Goal: Information Seeking & Learning: Understand process/instructions

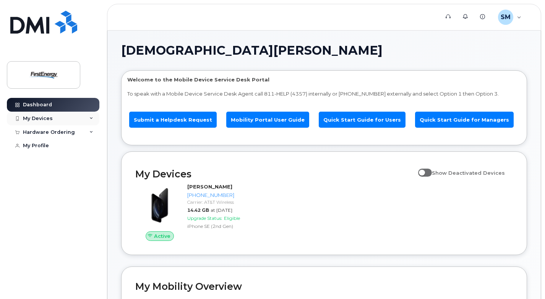
click at [78, 119] on div "My Devices" at bounding box center [53, 119] width 93 height 14
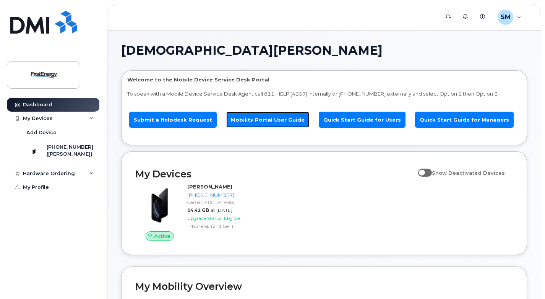
click at [288, 116] on link "Mobility Portal User Guide" at bounding box center [267, 120] width 83 height 16
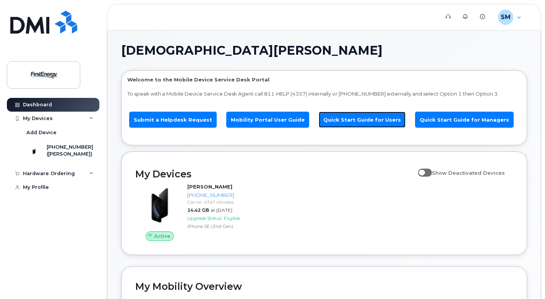
click at [337, 112] on link "Quick Start Guide for Users" at bounding box center [362, 120] width 87 height 16
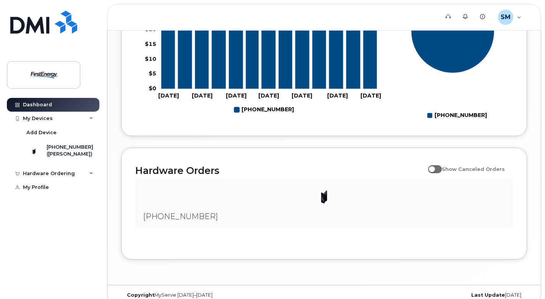
scroll to position [418, 0]
